Goal: Task Accomplishment & Management: Manage account settings

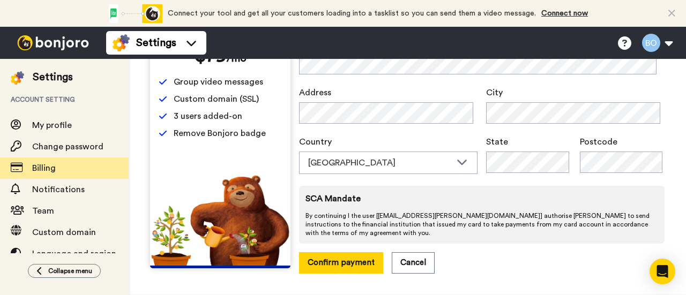
scroll to position [47, 0]
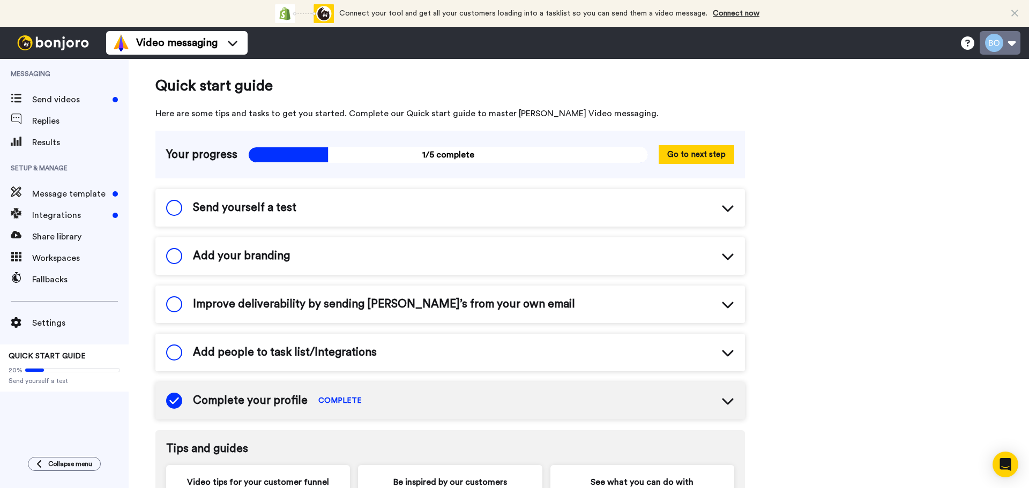
click at [685, 50] on button at bounding box center [999, 43] width 41 height 24
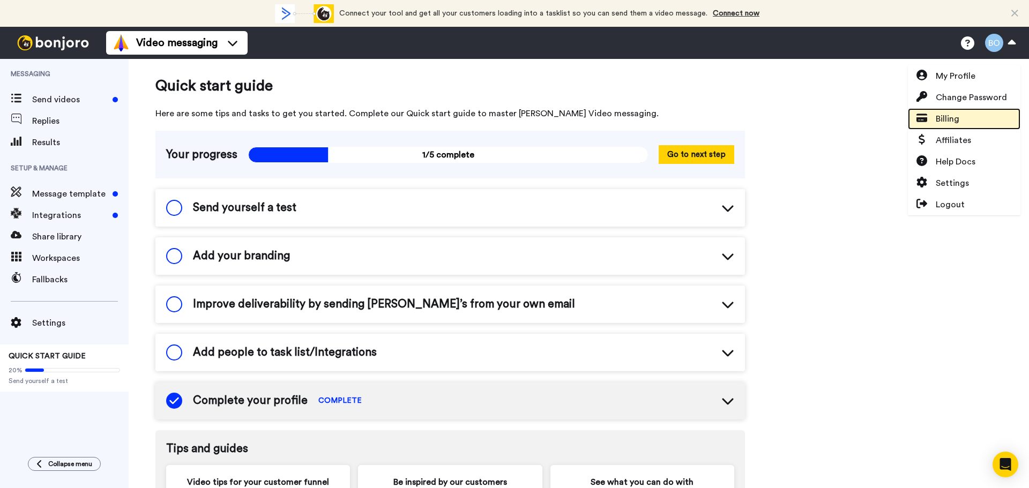
click at [685, 114] on span "Billing" at bounding box center [948, 119] width 24 height 13
